Goal: Check status: Check status

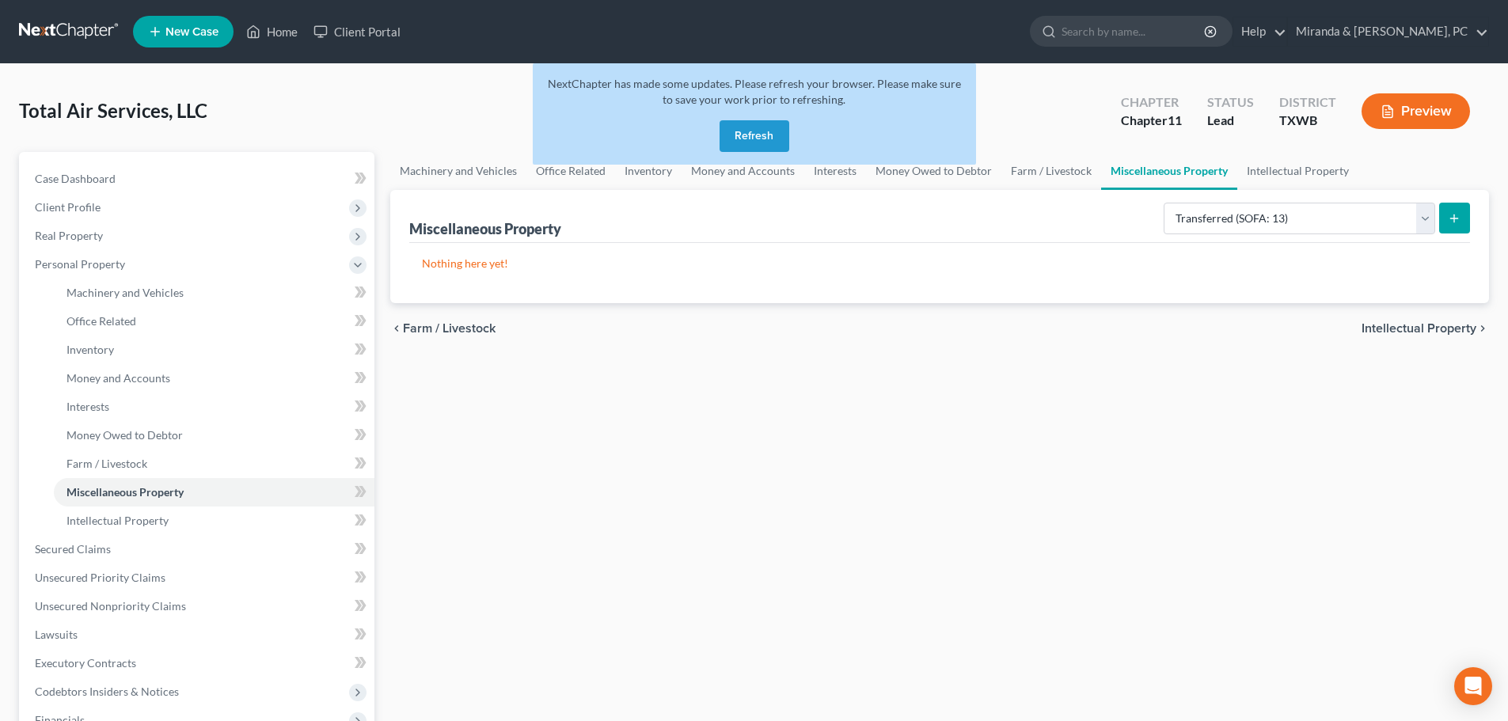
select select "transferred"
click at [757, 132] on button "Refresh" at bounding box center [755, 136] width 70 height 32
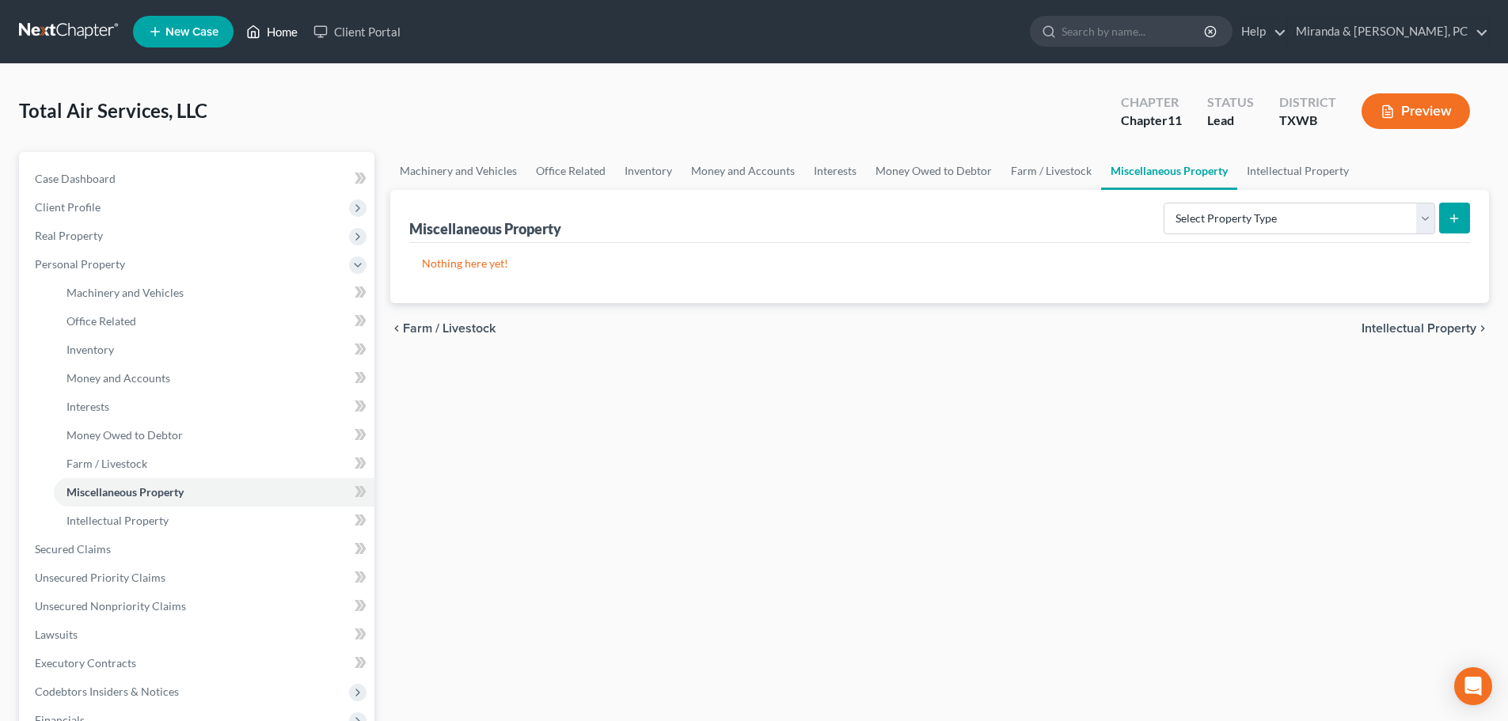
click at [279, 35] on link "Home" at bounding box center [271, 31] width 67 height 29
